Goal: Task Accomplishment & Management: Complete application form

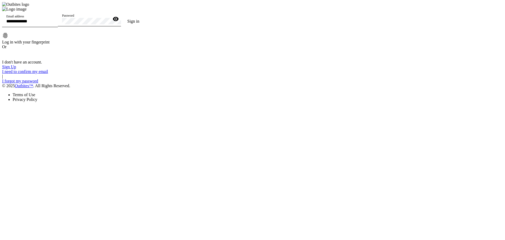
click at [16, 69] on link "Sign Up" at bounding box center [9, 66] width 14 height 4
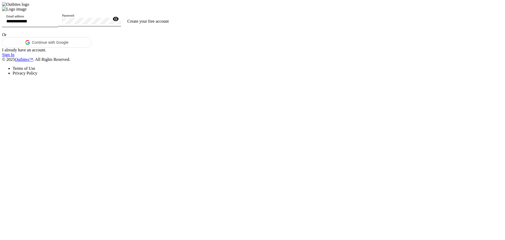
drag, startPoint x: 237, startPoint y: 90, endPoint x: 237, endPoint y: 88, distance: 2.7
click at [54, 27] on div "Email address" at bounding box center [29, 19] width 47 height 15
click at [54, 23] on input "**********" at bounding box center [29, 21] width 47 height 4
paste input "**********"
click at [54, 23] on input "**********" at bounding box center [29, 21] width 47 height 4
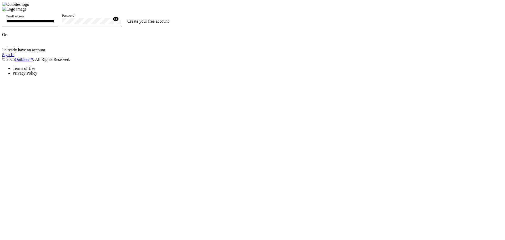
click at [54, 23] on input "**********" at bounding box center [29, 21] width 47 height 4
type input "**********"
click at [169, 23] on span "Create your free account" at bounding box center [148, 21] width 42 height 4
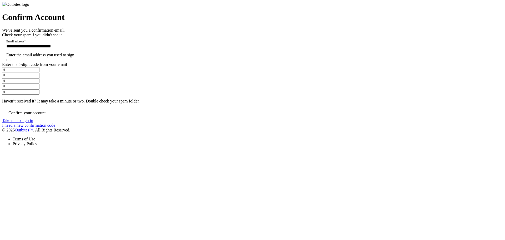
paste input "*"
type input "*"
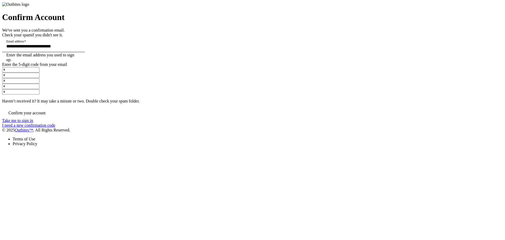
type input "*"
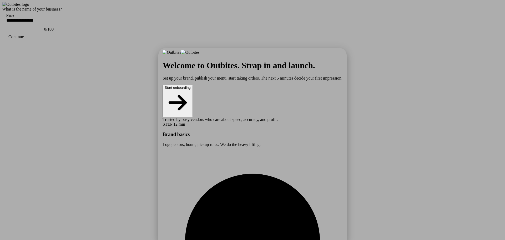
click at [193, 109] on button "Start onboarding" at bounding box center [177, 101] width 30 height 32
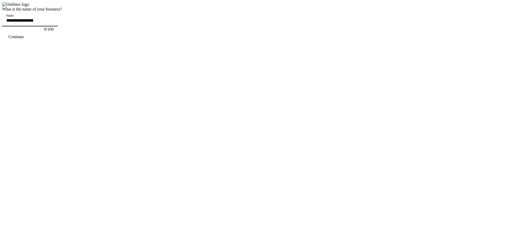
click at [54, 23] on input "Name" at bounding box center [29, 20] width 47 height 4
type input "**********"
click at [30, 43] on span "continue" at bounding box center [16, 36] width 28 height 13
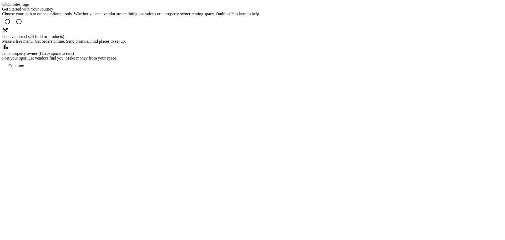
click at [232, 39] on div "I'm a vendor (I sell food or products)" at bounding box center [131, 36] width 258 height 5
click at [30, 72] on span "continue" at bounding box center [16, 65] width 28 height 13
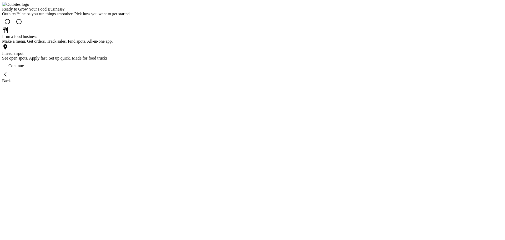
click at [131, 39] on div "I run a food business" at bounding box center [66, 36] width 129 height 5
click at [24, 68] on div "Continue" at bounding box center [16, 65] width 16 height 5
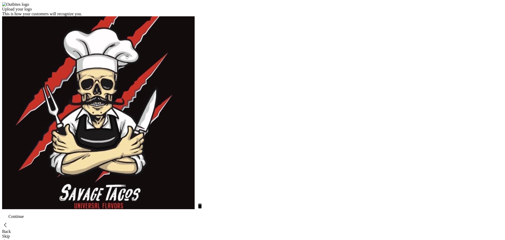
click at [30, 210] on span "continue" at bounding box center [16, 216] width 28 height 13
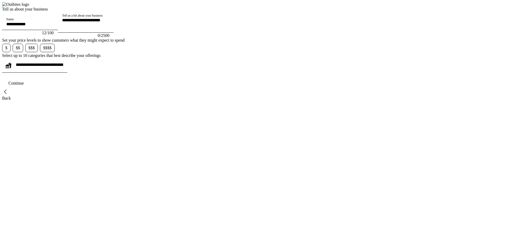
click at [63, 67] on input "text" at bounding box center [39, 64] width 47 height 4
paste input "**********"
type input "**********"
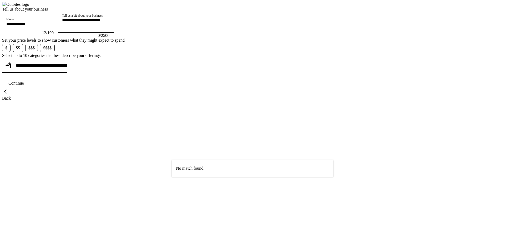
click at [213, 30] on textarea "Tell us a bit about your business" at bounding box center [138, 24] width 152 height 13
paste textarea "**********"
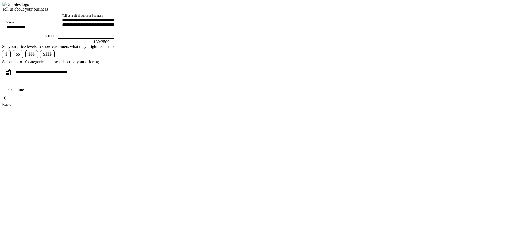
type textarea "**********"
drag, startPoint x: 228, startPoint y: 160, endPoint x: 230, endPoint y: 158, distance: 3.4
click at [63, 79] on div "**********" at bounding box center [39, 71] width 47 height 15
click at [20, 57] on span "$$" at bounding box center [18, 54] width 4 height 5
click at [63, 79] on div at bounding box center [39, 71] width 47 height 15
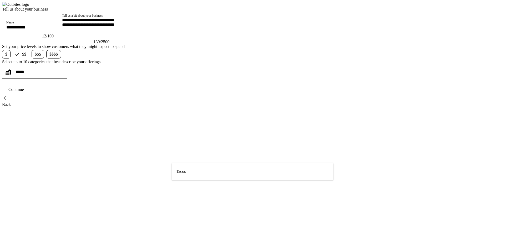
type input "*****"
click at [198, 171] on mat-option "Tacos" at bounding box center [252, 171] width 161 height 13
type input "*****"
click at [195, 170] on mat-option "Vegan" at bounding box center [252, 166] width 161 height 13
paste input "**********"
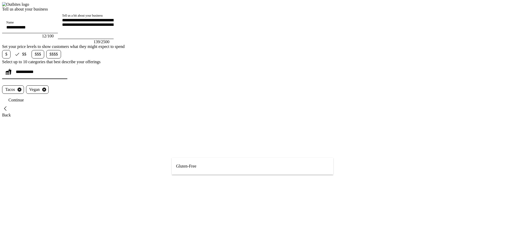
type input "**********"
click at [200, 165] on mat-option "Gluten-Free" at bounding box center [252, 166] width 161 height 13
click at [30, 106] on span "continue" at bounding box center [16, 100] width 28 height 13
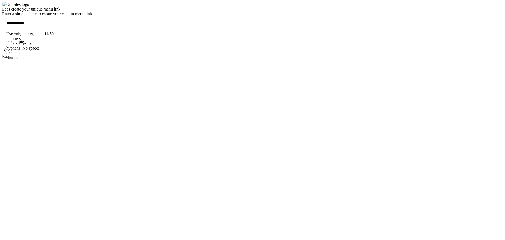
click at [30, 48] on span "continue" at bounding box center [16, 41] width 28 height 13
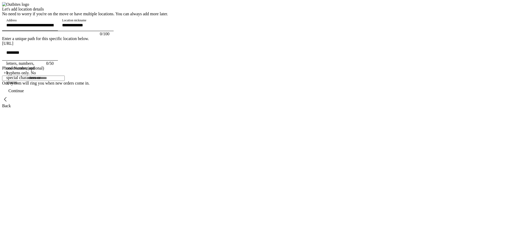
click at [54, 27] on input "Address" at bounding box center [29, 25] width 47 height 4
click at [91, 75] on div "Let's add location details No need to worry if you're on the move or have multi…" at bounding box center [85, 57] width 166 height 101
click at [54, 27] on input "Address" at bounding box center [29, 25] width 47 height 4
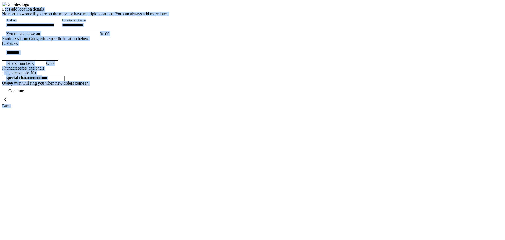
drag, startPoint x: 194, startPoint y: 72, endPoint x: 297, endPoint y: 206, distance: 169.4
click at [168, 108] on div "Let's add location details No need to worry if you're on the move or have multi…" at bounding box center [85, 57] width 166 height 101
copy div "Let's add location details No need to worry if you're on the move or have multi…"
click at [168, 66] on div "Let's add location details No need to worry if you're on the move or have multi…" at bounding box center [85, 57] width 166 height 101
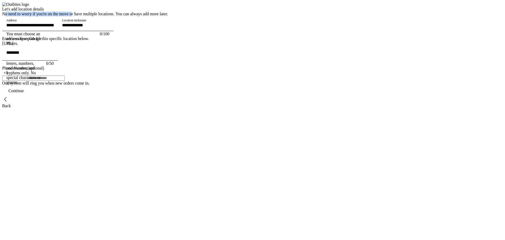
drag, startPoint x: 168, startPoint y: 55, endPoint x: 241, endPoint y: 55, distance: 72.8
click at [168, 55] on div "Let's add location details No need to worry if you're on the move or have multi…" at bounding box center [85, 57] width 166 height 101
copy div "No need to worry if you're on the move"
drag, startPoint x: 202, startPoint y: 60, endPoint x: 200, endPoint y: 56, distance: 3.9
click at [168, 16] on div "No need to worry if you're on the move or have multiple locations. You can alwa…" at bounding box center [85, 14] width 166 height 5
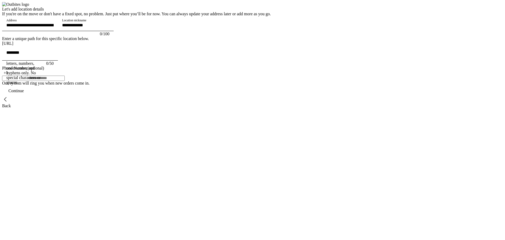
click at [58, 31] on div "Address" at bounding box center [30, 23] width 56 height 15
click at [54, 27] on input "Address" at bounding box center [29, 25] width 47 height 4
paste input "**********"
type input "**********"
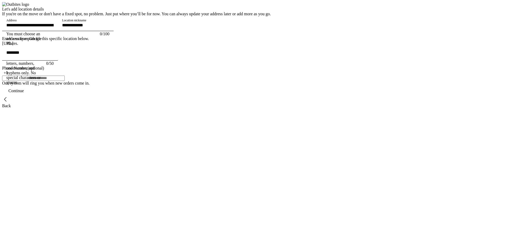
type input "**********"
click at [30, 97] on span "continue" at bounding box center [16, 90] width 28 height 13
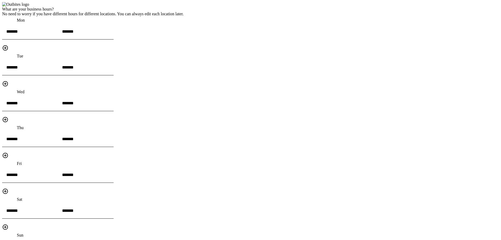
click at [184, 155] on div "What are your business hours? No need to worry if you have different hours for …" at bounding box center [92, 160] width 181 height 307
click at [109, 34] on input "*******" at bounding box center [85, 31] width 47 height 4
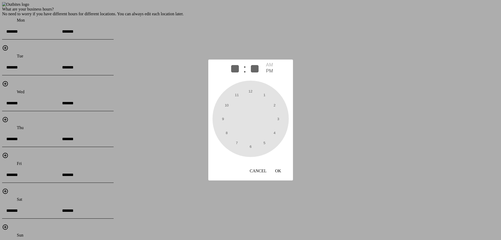
click at [236, 97] on span "11" at bounding box center [237, 95] width 4 height 4
type input "**"
click at [248, 95] on span at bounding box center [247, 91] width 13 height 13
click at [281, 171] on span "OK" at bounding box center [278, 170] width 6 height 5
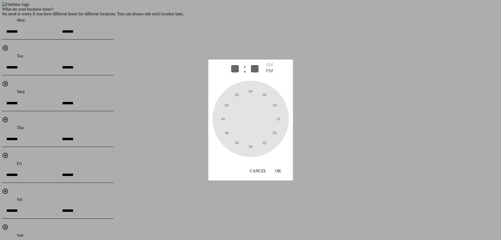
type input "********"
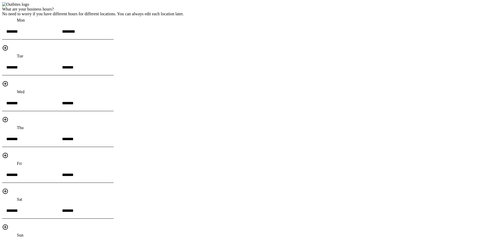
click at [184, 114] on div "What are your business hours? No need to worry if you have different hours for …" at bounding box center [92, 160] width 181 height 307
drag, startPoint x: 170, startPoint y: 27, endPoint x: 237, endPoint y: 28, distance: 66.5
click at [184, 28] on div "What are your business hours? No need to worry if you have different hours for …" at bounding box center [92, 160] width 181 height 307
copy div "No need to worry if you have different"
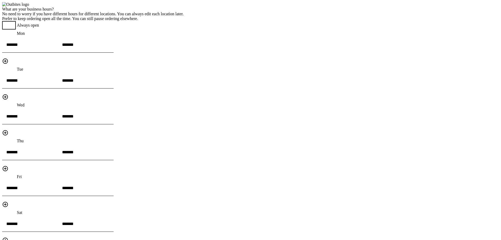
click at [8, 27] on span "button" at bounding box center [6, 25] width 4 height 4
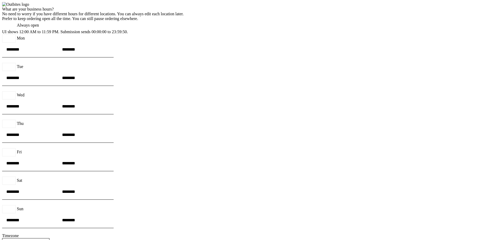
click at [184, 65] on div "What are your business hours? No need to worry if you have different hours for …" at bounding box center [92, 143] width 181 height 273
click at [15, 28] on span "button" at bounding box center [11, 25] width 6 height 6
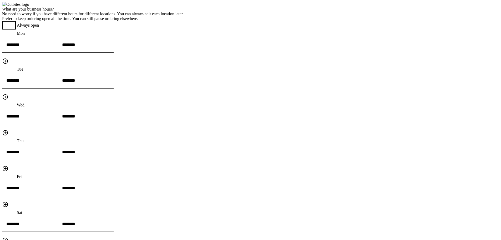
click at [184, 61] on div "What are your business hours? No need to worry if you have different hours for …" at bounding box center [92, 167] width 181 height 320
drag, startPoint x: 301, startPoint y: 48, endPoint x: 370, endPoint y: 49, distance: 69.2
click at [8, 27] on span "button" at bounding box center [6, 25] width 4 height 4
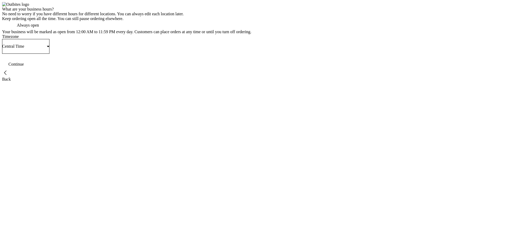
drag, startPoint x: 310, startPoint y: 96, endPoint x: 334, endPoint y: 91, distance: 24.3
click at [15, 28] on span "button" at bounding box center [11, 25] width 6 height 6
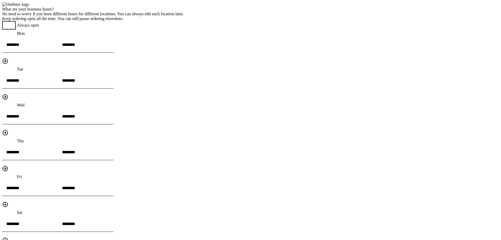
click at [8, 27] on span "button" at bounding box center [6, 25] width 4 height 4
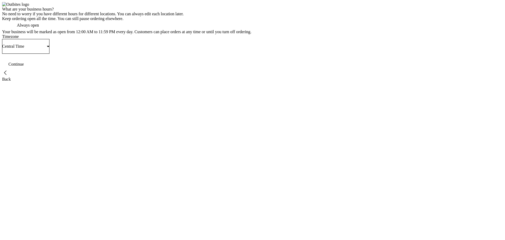
click at [15, 28] on span "button" at bounding box center [11, 25] width 6 height 6
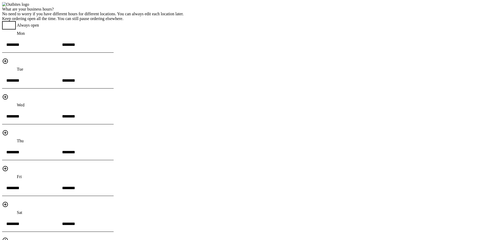
click at [8, 27] on span "button" at bounding box center [6, 25] width 4 height 4
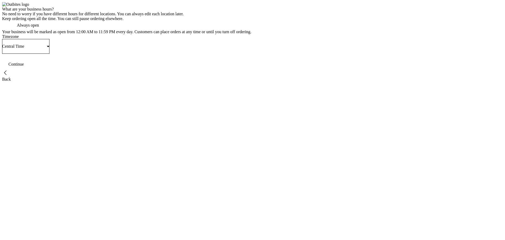
click at [24, 67] on div "Continue" at bounding box center [16, 64] width 16 height 5
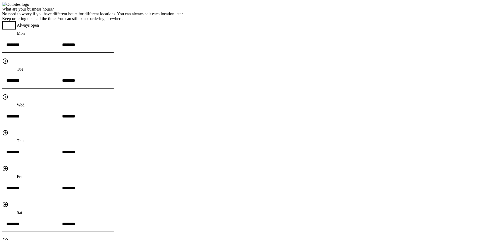
click at [12, 30] on span "button" at bounding box center [6, 25] width 11 height 11
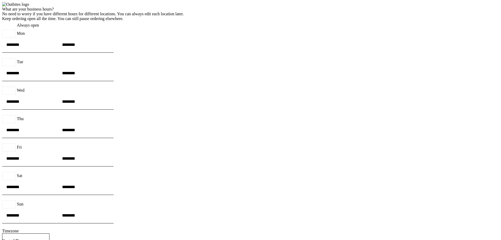
click at [54, 47] on input "********" at bounding box center [29, 44] width 47 height 4
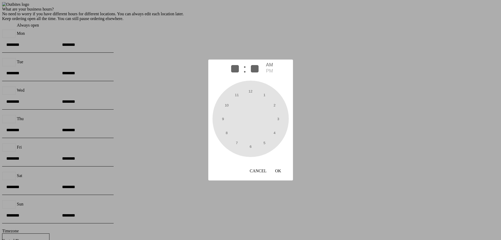
click at [405, 80] on div at bounding box center [250, 120] width 501 height 240
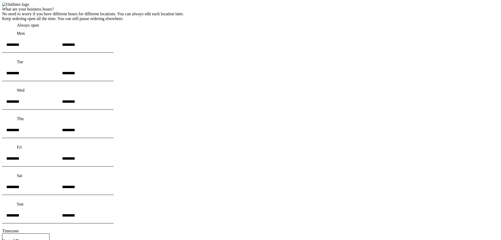
click at [15, 28] on span "button" at bounding box center [11, 25] width 6 height 6
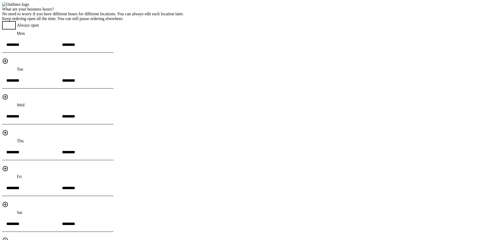
click at [8, 27] on span "button" at bounding box center [6, 25] width 4 height 4
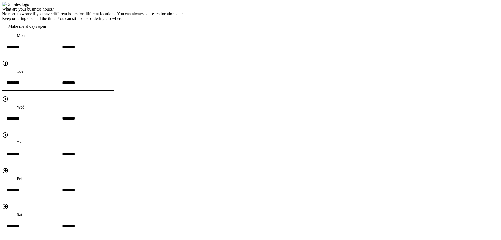
click at [46, 29] on span "Make me always open" at bounding box center [27, 26] width 38 height 5
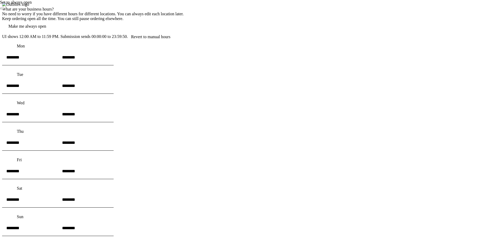
click at [170, 39] on span "Revert to manual hours" at bounding box center [150, 36] width 39 height 5
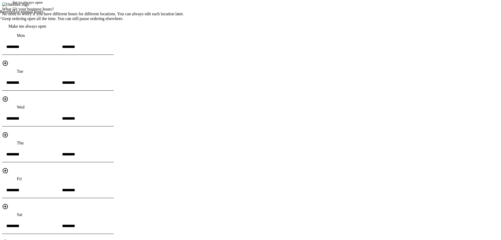
click at [53, 33] on span at bounding box center [27, 26] width 50 height 13
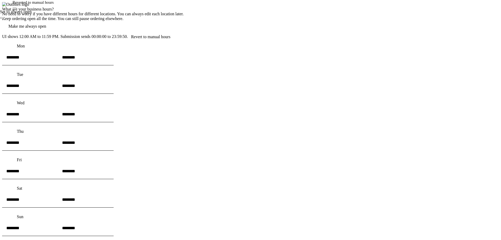
click at [170, 39] on span "Revert to manual hours" at bounding box center [150, 36] width 39 height 5
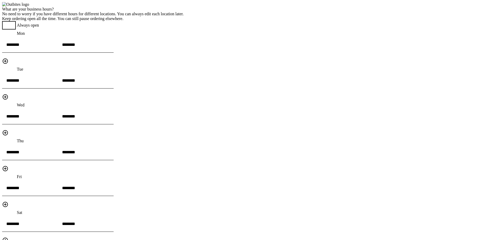
click at [12, 30] on span "button" at bounding box center [6, 25] width 11 height 11
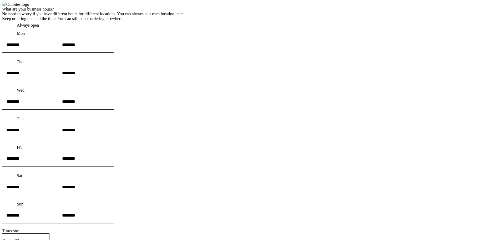
click at [15, 28] on span "button" at bounding box center [11, 25] width 6 height 6
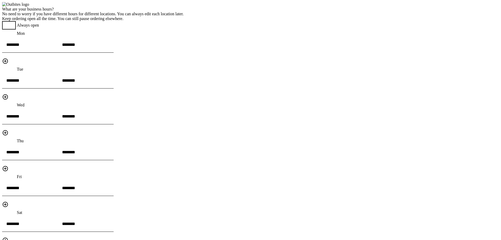
click at [114, 58] on div at bounding box center [86, 55] width 56 height 5
click at [109, 87] on div "********" at bounding box center [85, 81] width 47 height 15
click at [109, 82] on input "********" at bounding box center [85, 80] width 47 height 4
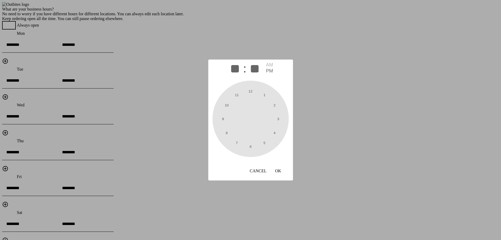
type input "**"
click at [263, 148] on button "5" at bounding box center [264, 142] width 11 height 11
drag, startPoint x: 283, startPoint y: 171, endPoint x: 309, endPoint y: 145, distance: 37.0
click at [281, 171] on span "OK" at bounding box center [278, 170] width 6 height 5
type input "*******"
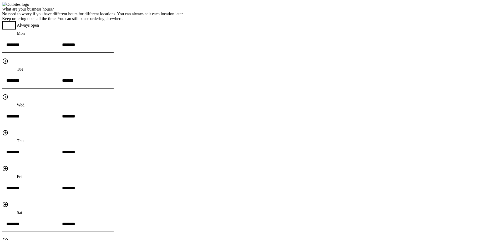
click at [184, 115] on div "What are your business hours? No need to worry if you have different hours for …" at bounding box center [92, 167] width 181 height 320
click at [12, 30] on span "button" at bounding box center [6, 25] width 11 height 11
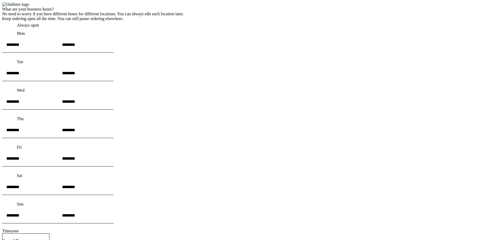
click at [15, 28] on span "button" at bounding box center [11, 25] width 6 height 6
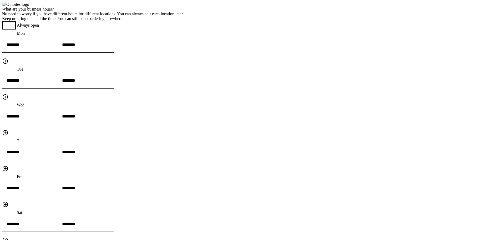
click at [184, 84] on div "What are your business hours? No need to worry if you have different hours for …" at bounding box center [92, 167] width 181 height 320
click at [8, 27] on span "button" at bounding box center [6, 25] width 4 height 4
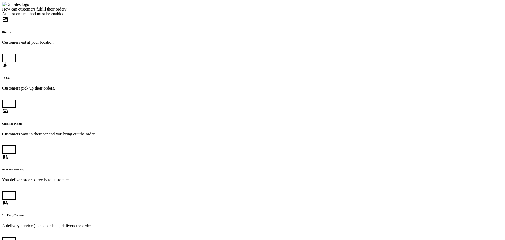
click at [8, 60] on span "button" at bounding box center [6, 58] width 4 height 4
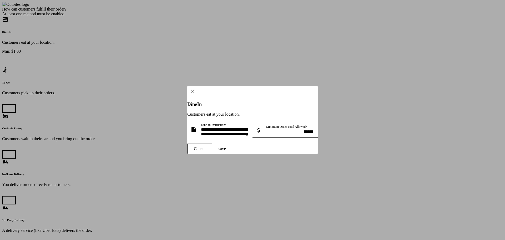
click at [226, 151] on span "save" at bounding box center [221, 148] width 7 height 5
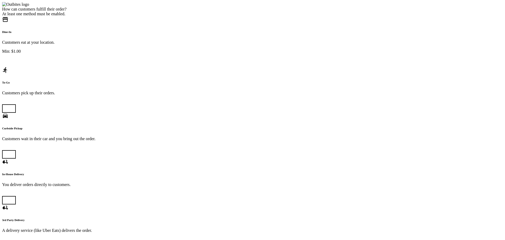
click at [8, 106] on span "button" at bounding box center [6, 108] width 4 height 4
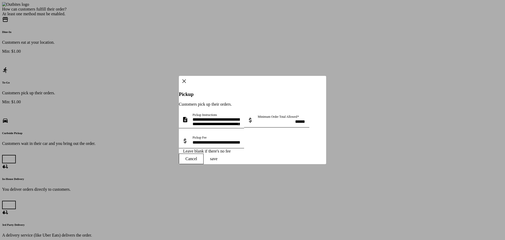
click at [223, 165] on span at bounding box center [214, 158] width 20 height 13
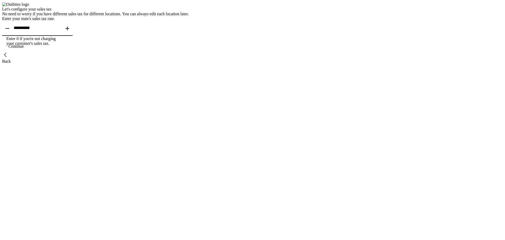
click at [61, 30] on input "textbox" at bounding box center [37, 28] width 47 height 4
type input "****"
click at [30, 53] on span "continue" at bounding box center [16, 46] width 28 height 13
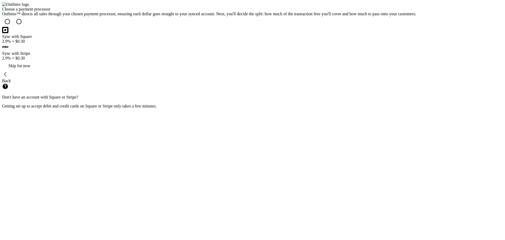
click at [30, 68] on div "Skip for now" at bounding box center [19, 65] width 22 height 5
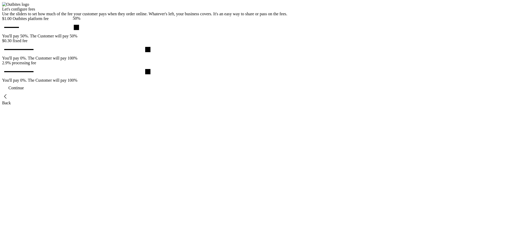
drag, startPoint x: 237, startPoint y: 89, endPoint x: 253, endPoint y: 91, distance: 16.1
type input "**"
click at [39, 33] on input "range" at bounding box center [19, 28] width 40 height 12
click at [30, 94] on span "continue" at bounding box center [16, 88] width 28 height 13
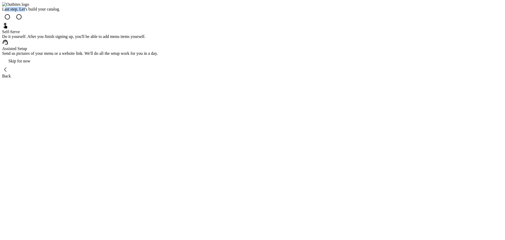
drag, startPoint x: 172, startPoint y: 83, endPoint x: 210, endPoint y: 83, distance: 37.1
click at [158, 12] on div "Last step. Let's build your catalog." at bounding box center [80, 9] width 156 height 5
copy div "Last step. Le"
click at [158, 78] on div "Last step. Let's build your catalog. Self-Serve Do it yourself. After you finis…" at bounding box center [80, 43] width 156 height 72
click at [158, 78] on div "Back" at bounding box center [80, 76] width 156 height 5
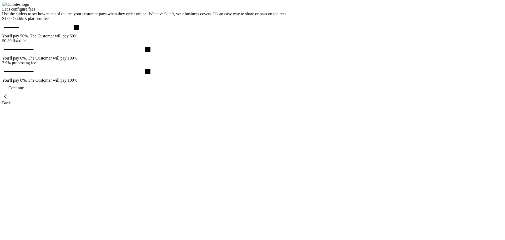
click at [181, 105] on div "Back" at bounding box center [144, 102] width 285 height 5
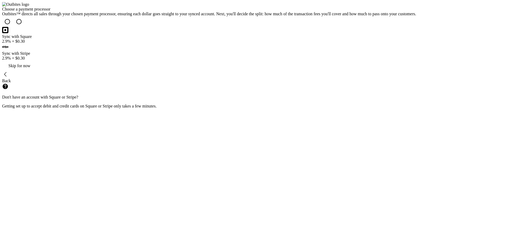
click at [182, 83] on div "Back" at bounding box center [209, 80] width 414 height 5
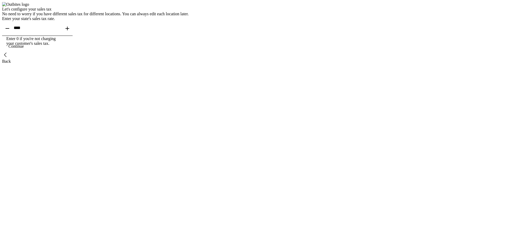
click at [180, 64] on onboarding-navigation "Back" at bounding box center [95, 58] width 186 height 12
click at [184, 64] on div "Back" at bounding box center [95, 61] width 186 height 5
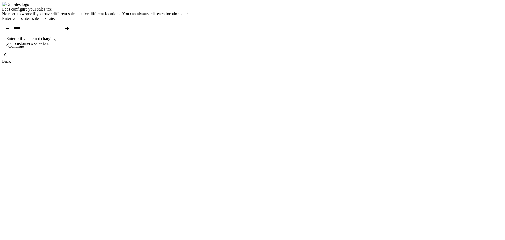
click at [30, 53] on span "continue" at bounding box center [16, 46] width 28 height 13
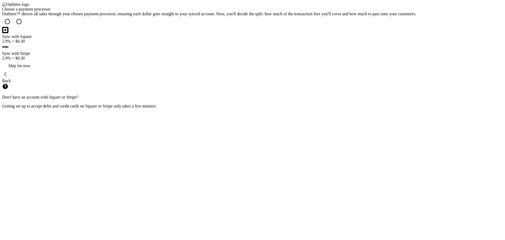
click at [37, 72] on span "continue" at bounding box center [19, 65] width 35 height 13
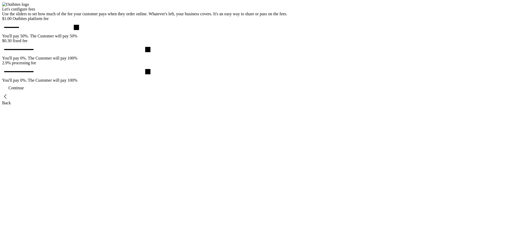
click at [30, 94] on span "continue" at bounding box center [16, 88] width 28 height 13
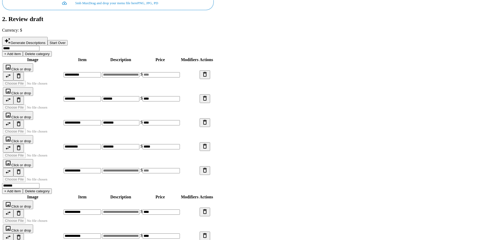
scroll to position [98, 0]
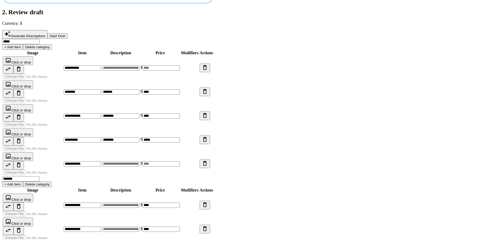
click at [45, 34] on span "Generate Descriptions" at bounding box center [28, 36] width 35 height 4
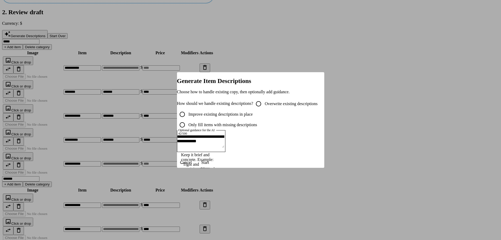
scroll to position [0, 0]
click at [264, 101] on label "Overwrite existing descriptions" at bounding box center [291, 103] width 54 height 5
click at [215, 169] on span "submit" at bounding box center [205, 162] width 21 height 13
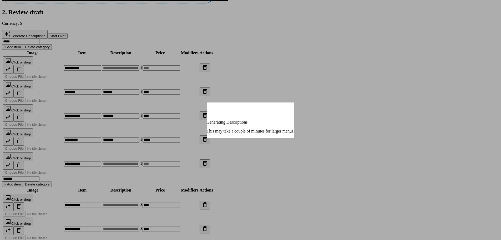
type input "**********"
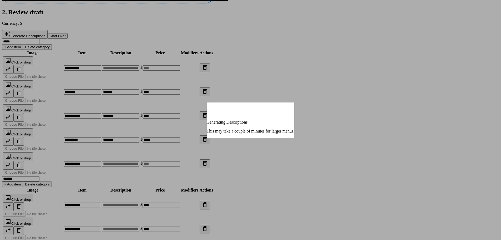
type input "**********"
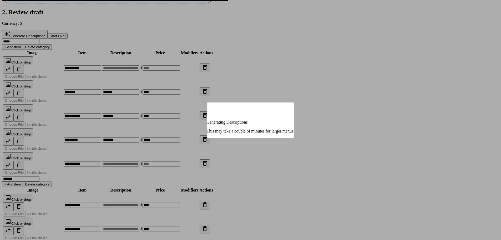
type input "**********"
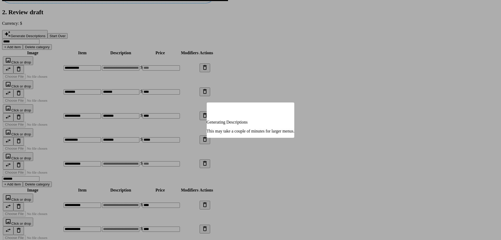
type input "**********"
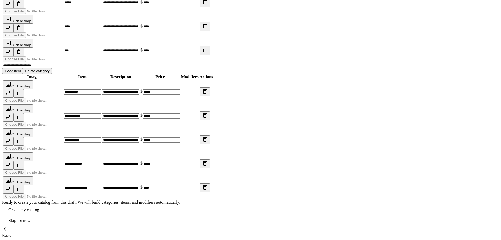
scroll to position [518, 0]
drag, startPoint x: 183, startPoint y: 185, endPoint x: 234, endPoint y: 191, distance: 51.3
click at [214, 200] on div "Ready to create your catalog from this draft. We will build categories, items, …" at bounding box center [108, 207] width 212 height 15
copy div "Ready to create your catalog from this draft. We will build categories, items, …"
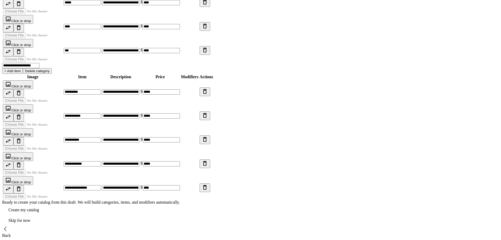
click at [39, 207] on span "Create my catalog" at bounding box center [23, 209] width 30 height 4
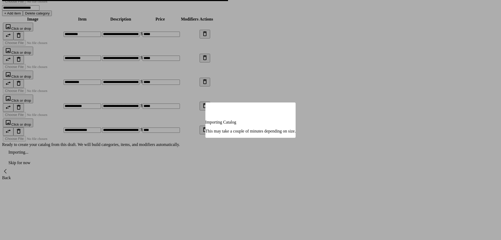
scroll to position [0, 0]
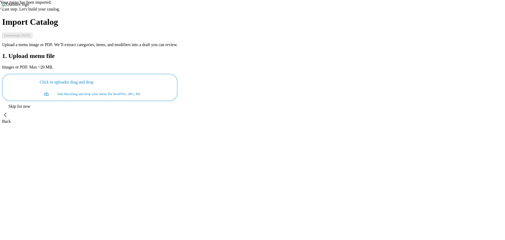
click at [37, 113] on span "continue" at bounding box center [19, 106] width 35 height 13
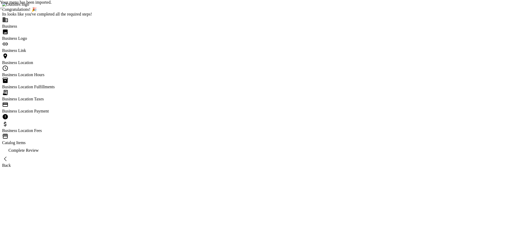
click at [92, 113] on div "Business Location Payment" at bounding box center [47, 111] width 90 height 5
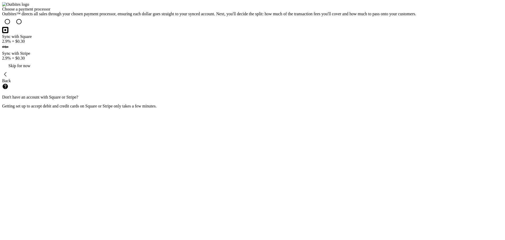
click at [30, 68] on div "Skip for now" at bounding box center [19, 65] width 22 height 5
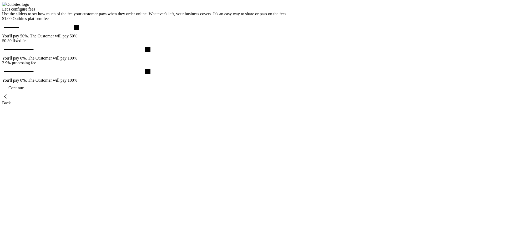
click at [24, 90] on div "Continue" at bounding box center [16, 87] width 16 height 5
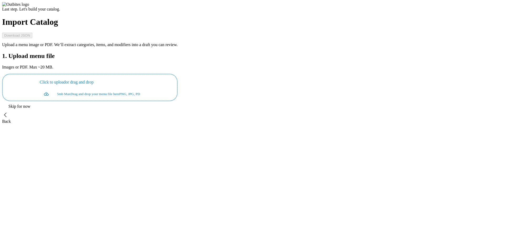
click at [30, 109] on div "Skip for now" at bounding box center [19, 106] width 22 height 5
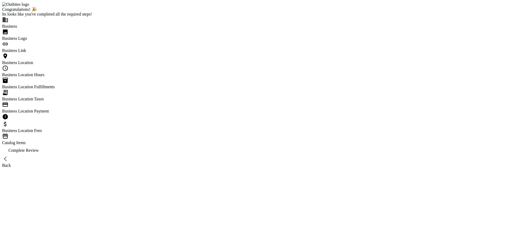
click at [39, 152] on div "Complete Review" at bounding box center [23, 150] width 30 height 5
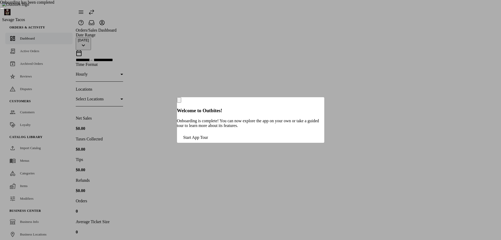
click at [208, 139] on span "Start App Tour" at bounding box center [195, 137] width 25 height 4
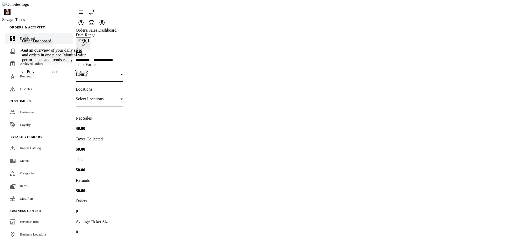
click at [84, 44] on mat-icon "close" at bounding box center [85, 41] width 6 height 6
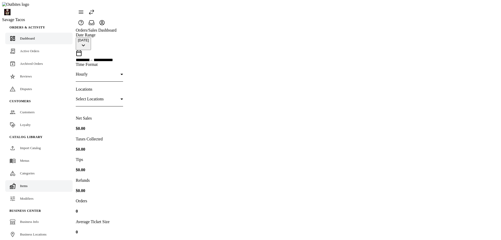
click at [28, 180] on link "Items" at bounding box center [38, 186] width 67 height 12
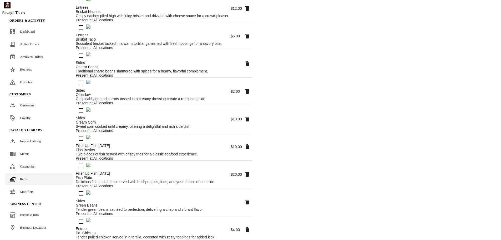
scroll to position [210, 0]
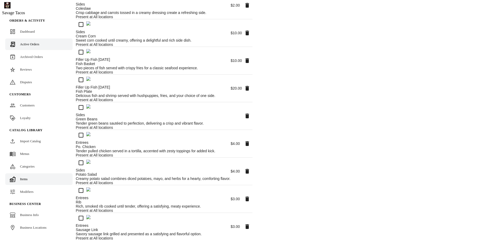
click at [35, 42] on span "Active Orders" at bounding box center [29, 44] width 19 height 4
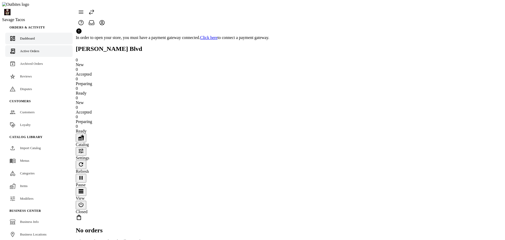
click at [29, 36] on span "Dashboard" at bounding box center [27, 38] width 15 height 4
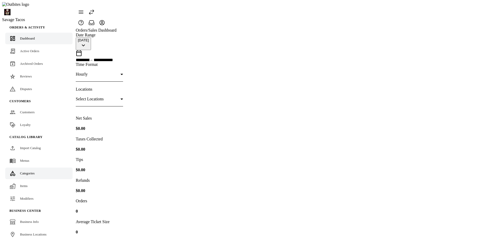
click at [31, 171] on span "Categories" at bounding box center [27, 173] width 15 height 4
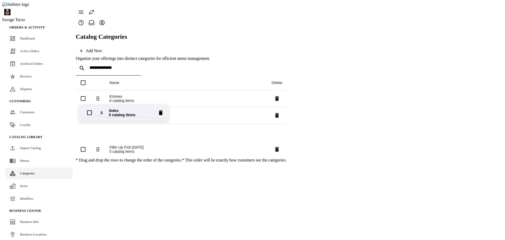
drag, startPoint x: 101, startPoint y: 75, endPoint x: 103, endPoint y: 112, distance: 36.8
click at [103, 112] on table "Name Delete Sides Sides 5 catalog items Entrees Entrees 6 catalog items Drinks …" at bounding box center [181, 116] width 211 height 82
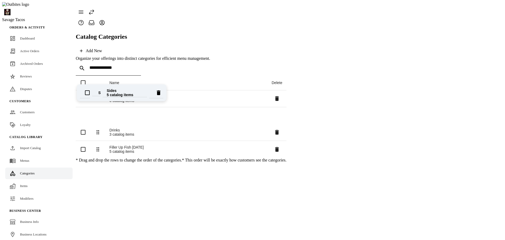
drag, startPoint x: 102, startPoint y: 110, endPoint x: 101, endPoint y: 94, distance: 16.9
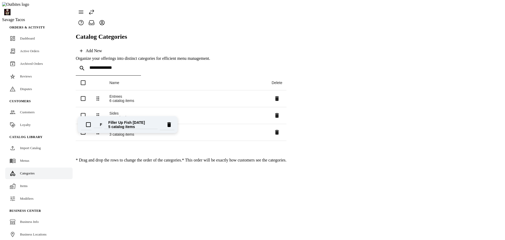
drag, startPoint x: 101, startPoint y: 127, endPoint x: 101, endPoint y: 106, distance: 20.8
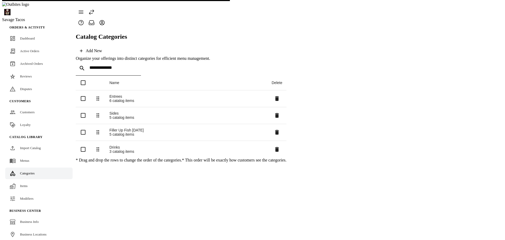
click at [103, 89] on table "Name Delete Entrees Entrees 6 catalog items Sides Sides 5 catalog items Filler …" at bounding box center [181, 116] width 211 height 82
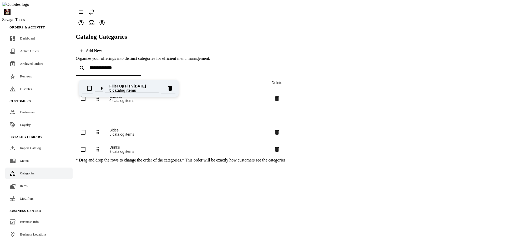
drag, startPoint x: 102, startPoint y: 109, endPoint x: 103, endPoint y: 88, distance: 21.3
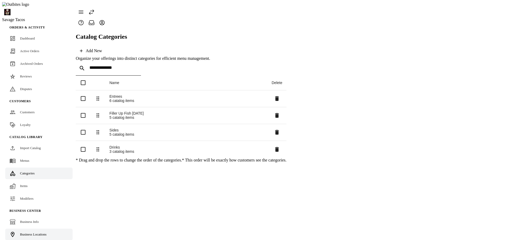
click at [34, 232] on span "Business Locations" at bounding box center [33, 234] width 27 height 4
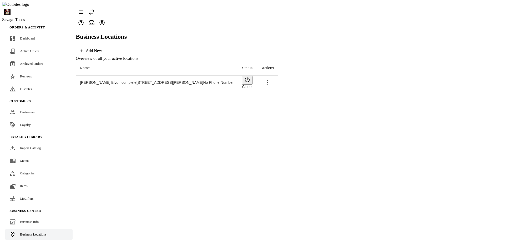
click at [90, 80] on span "Crenshaw Blvd Incomplete" at bounding box center [108, 82] width 57 height 4
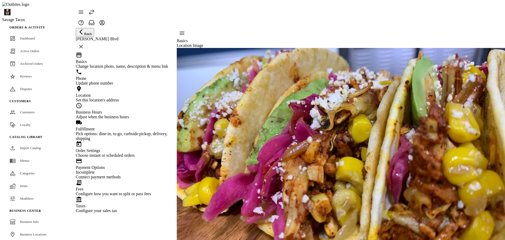
scroll to position [41, 0]
click at [150, 177] on div "Payment Options Incomplete Connect payment methods" at bounding box center [123, 168] width 94 height 22
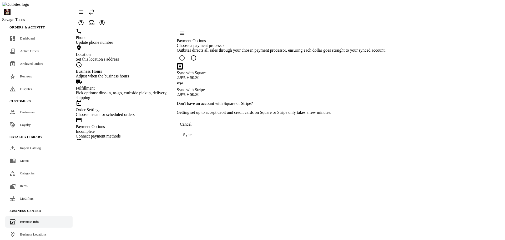
drag, startPoint x: 41, startPoint y: 224, endPoint x: 47, endPoint y: 217, distance: 9.0
click at [41, 232] on span "Business Locations" at bounding box center [33, 234] width 27 height 4
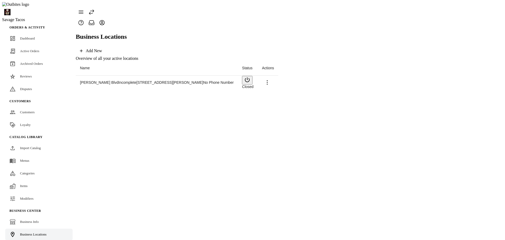
click at [272, 77] on button at bounding box center [267, 82] width 11 height 11
click at [485, 74] on span "Delete" at bounding box center [481, 76] width 23 height 7
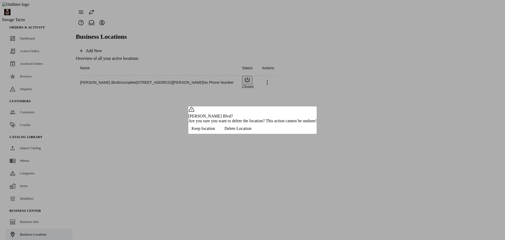
click at [215, 131] on span "Keep location" at bounding box center [202, 128] width 23 height 5
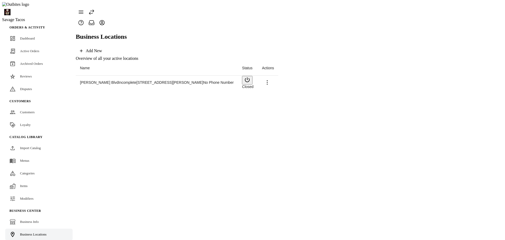
click at [250, 77] on icon "button" at bounding box center [247, 79] width 5 height 5
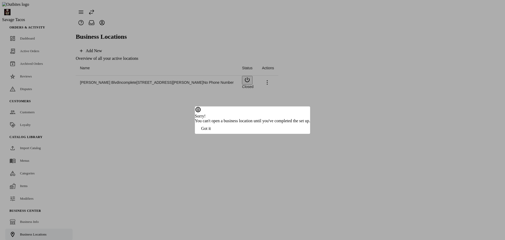
click at [211, 131] on span "Got it" at bounding box center [206, 128] width 10 height 5
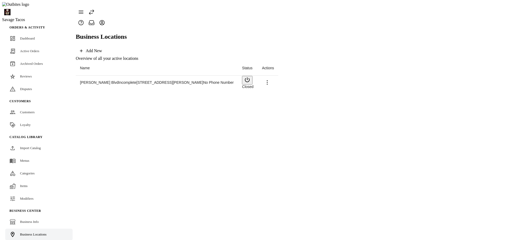
click at [250, 77] on icon "button" at bounding box center [247, 80] width 6 height 6
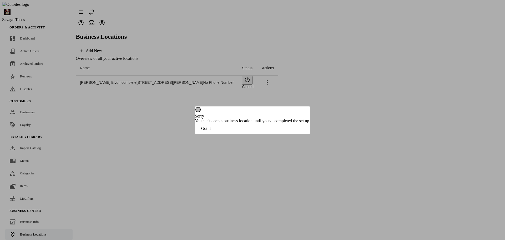
click at [217, 135] on span "button" at bounding box center [206, 128] width 22 height 13
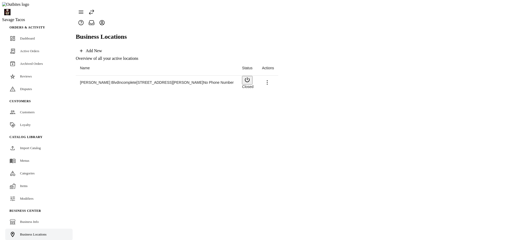
click at [136, 80] on span "[STREET_ADDRESS][PERSON_NAME]" at bounding box center [169, 82] width 67 height 4
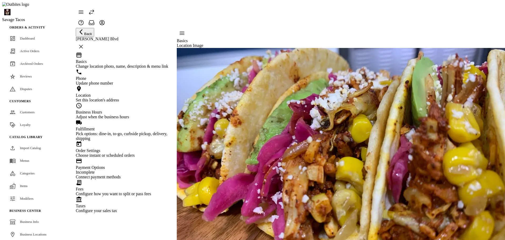
scroll to position [41, 0]
click at [147, 173] on div "Payment Options Incomplete Connect payment methods" at bounding box center [123, 168] width 94 height 22
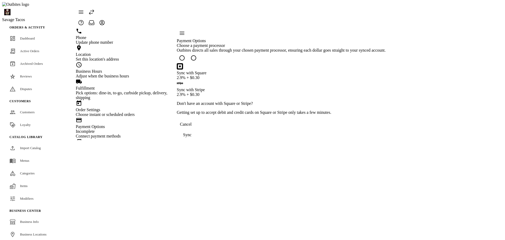
click at [323, 90] on div "Sync with Stripe 2.9% + $0.30" at bounding box center [281, 88] width 209 height 17
click at [202, 137] on div "Sync stripe" at bounding box center [192, 134] width 19 height 5
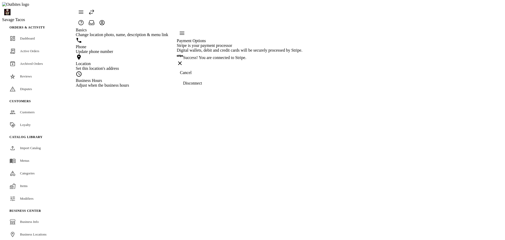
scroll to position [41, 0]
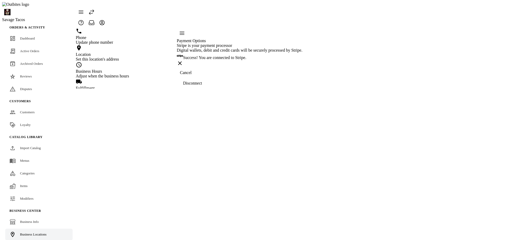
click at [39, 232] on span "Business Locations" at bounding box center [33, 234] width 27 height 4
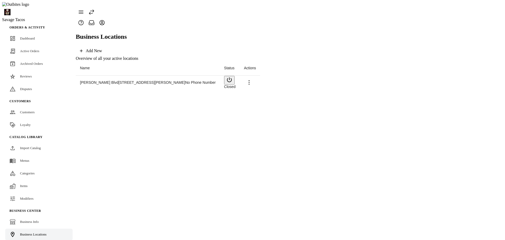
click at [232, 77] on icon "button" at bounding box center [229, 80] width 6 height 6
click at [251, 79] on icon at bounding box center [248, 82] width 6 height 6
click at [480, 75] on span "Launch" at bounding box center [487, 77] width 14 height 4
click at [32, 49] on span "Active Orders" at bounding box center [29, 51] width 19 height 4
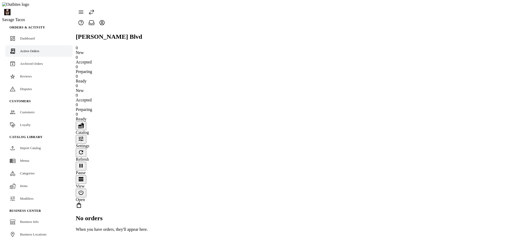
click at [83, 150] on icon "button" at bounding box center [81, 152] width 4 height 4
click at [84, 149] on icon "button" at bounding box center [81, 152] width 6 height 6
click at [29, 155] on link "Menus" at bounding box center [38, 161] width 67 height 12
